Goal: Find specific page/section: Find specific page/section

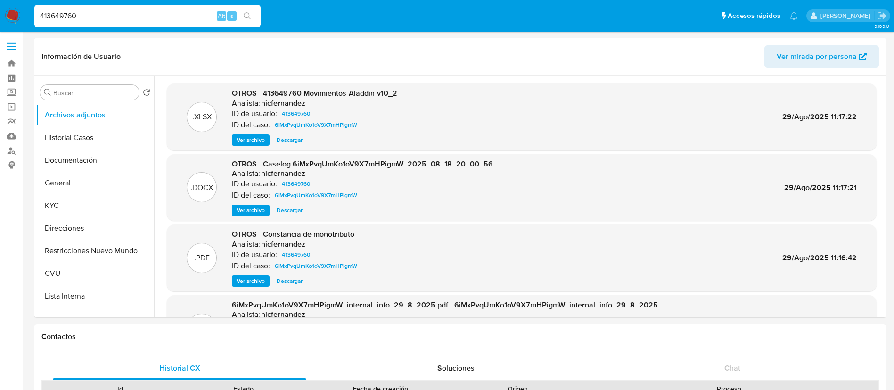
select select "10"
click at [16, 15] on img at bounding box center [13, 16] width 16 height 16
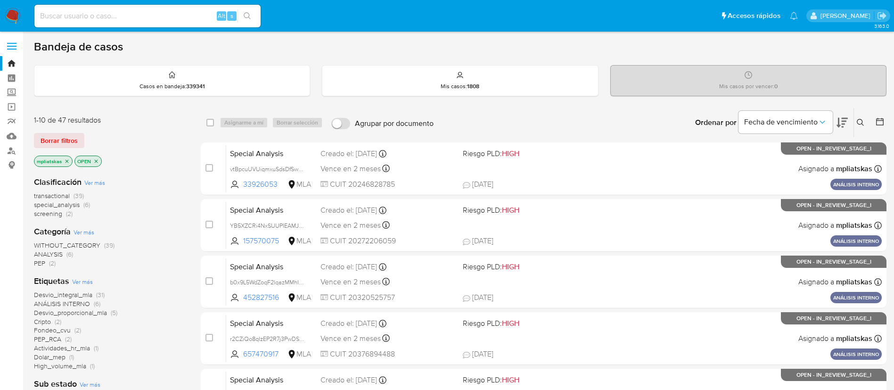
click at [13, 13] on img at bounding box center [13, 16] width 16 height 16
